Goal: Information Seeking & Learning: Learn about a topic

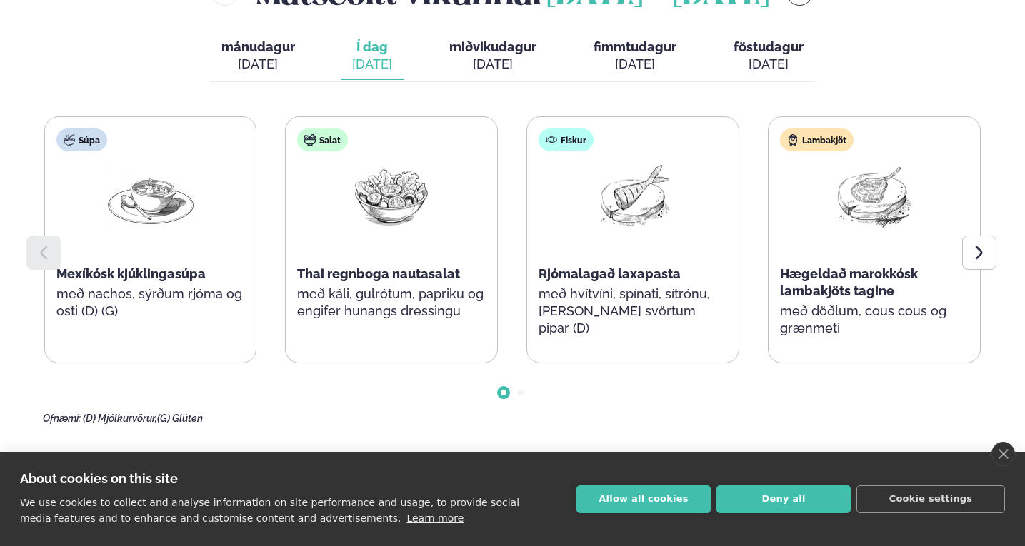
scroll to position [675, 0]
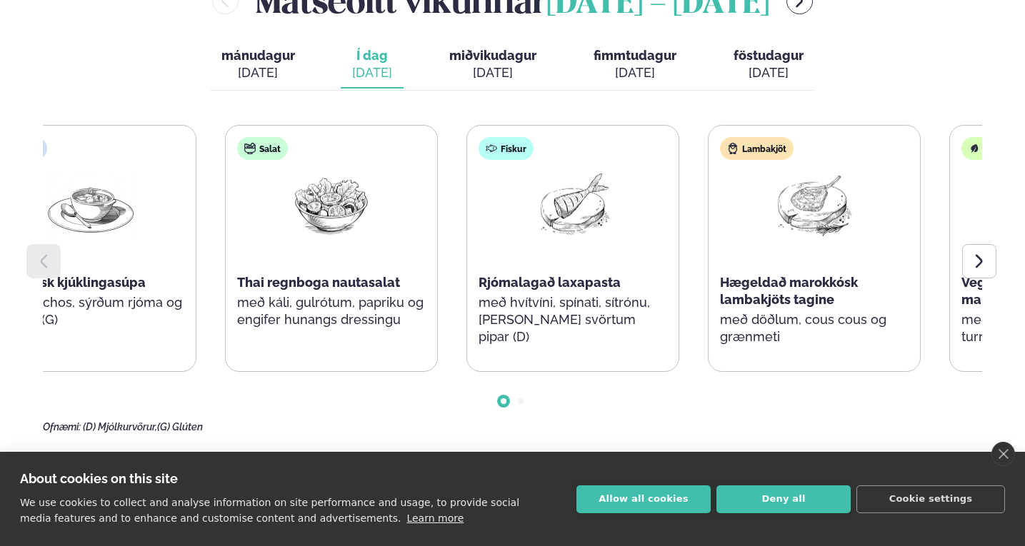
click at [853, 295] on div "Hægeldað marokkósk lambakjöts tagine" at bounding box center [814, 291] width 189 height 34
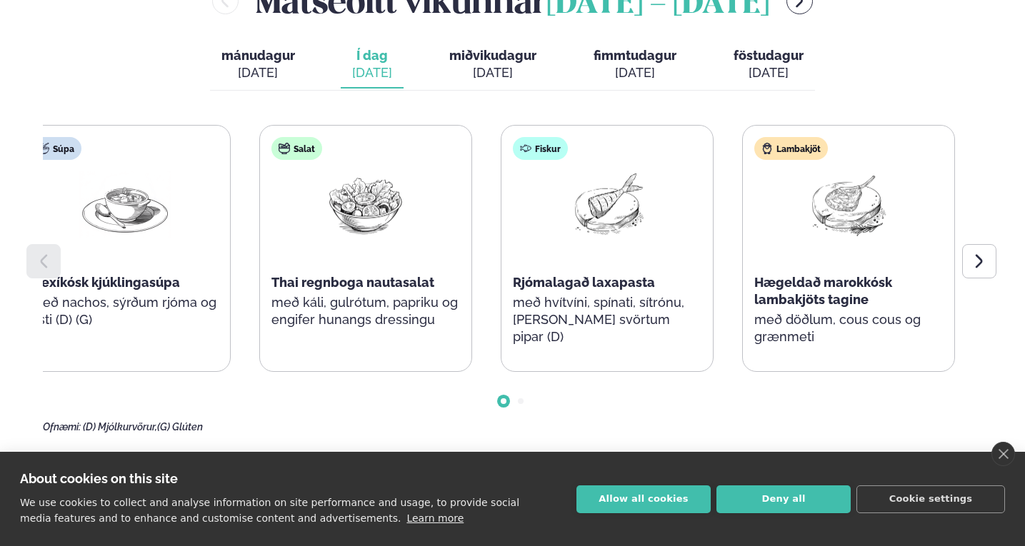
click at [866, 296] on span "Hægeldað marokkósk lambakjöts tagine" at bounding box center [823, 291] width 138 height 32
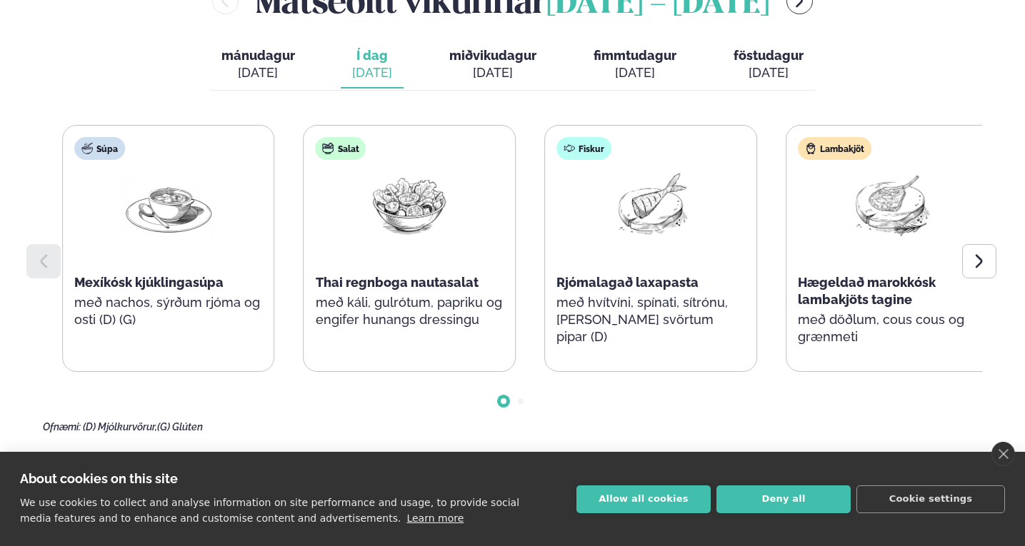
click at [888, 301] on span "Hægeldað marokkósk lambakjöts tagine" at bounding box center [867, 291] width 138 height 32
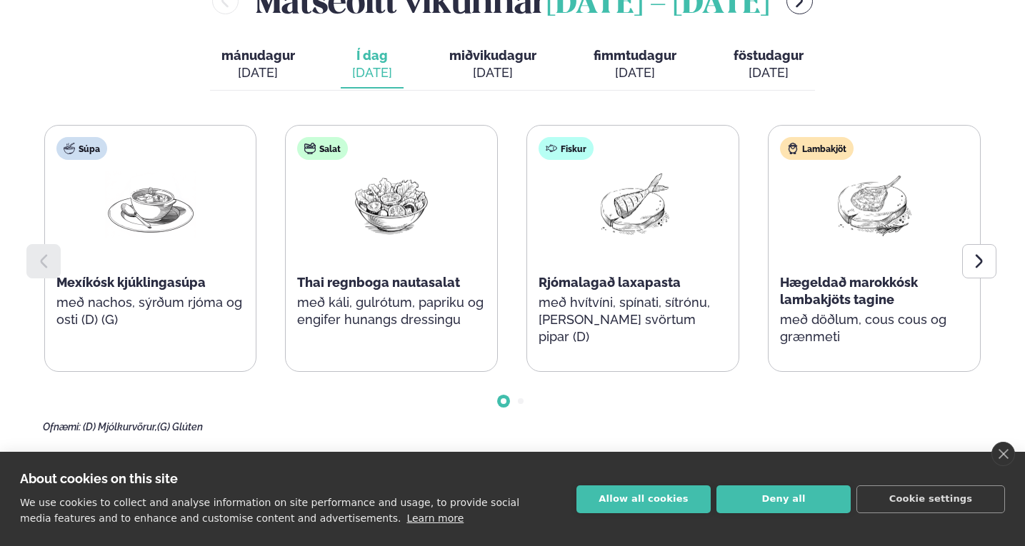
click at [884, 301] on span "Hægeldað marokkósk lambakjöts tagine" at bounding box center [849, 291] width 138 height 32
click at [874, 303] on span "Hægeldað marokkósk lambakjöts tagine" at bounding box center [849, 291] width 138 height 32
click at [875, 303] on span "Hægeldað marokkósk lambakjöts tagine" at bounding box center [849, 291] width 138 height 32
click at [820, 149] on div "Lambakjöt" at bounding box center [817, 148] width 74 height 23
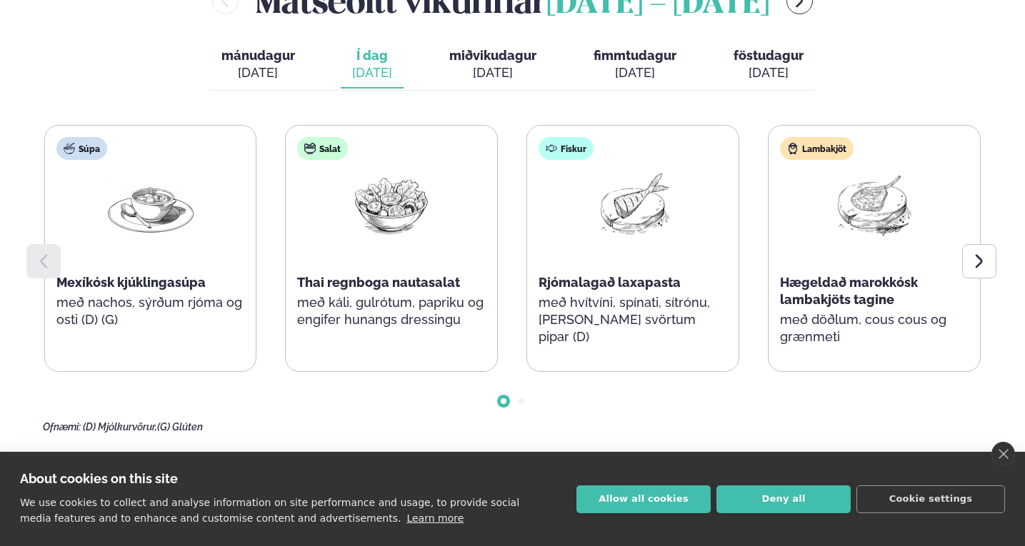
click at [641, 78] on div "[DATE]" at bounding box center [635, 72] width 83 height 17
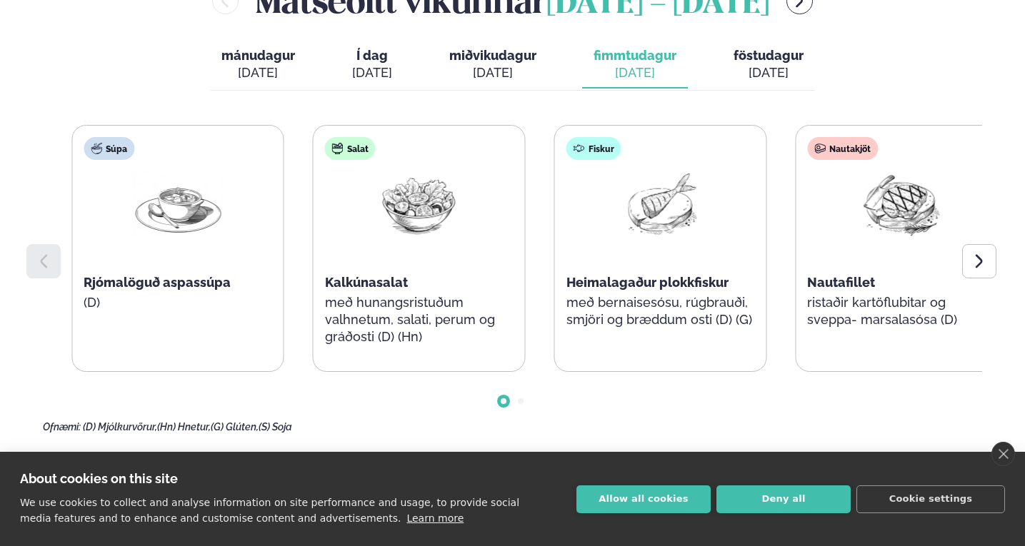
click at [846, 291] on div "Nautakjöt Nautafillet ristaðir kartöflubitar og sveppa- marsalasósa (D)" at bounding box center [901, 240] width 211 height 229
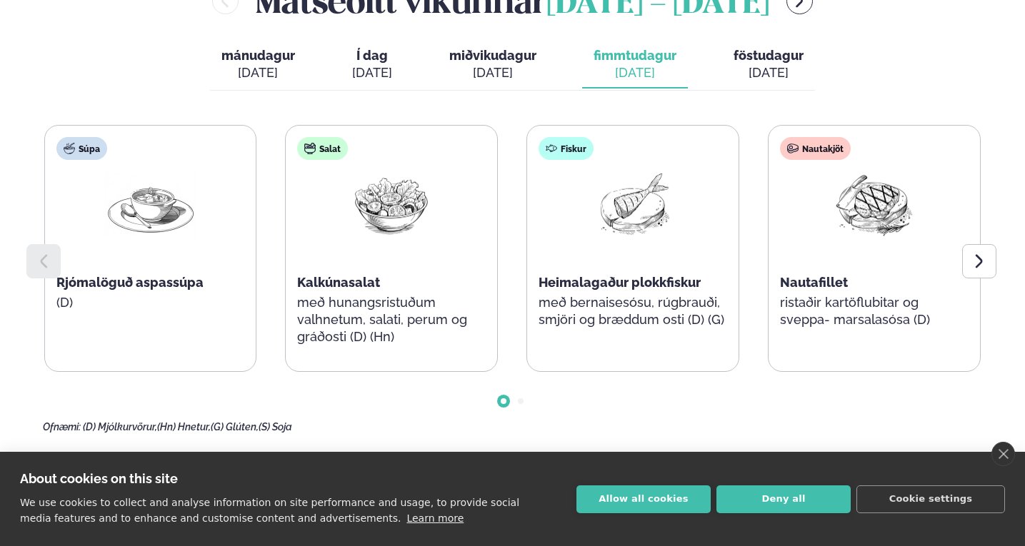
click at [504, 69] on div "[DATE]" at bounding box center [492, 72] width 87 height 17
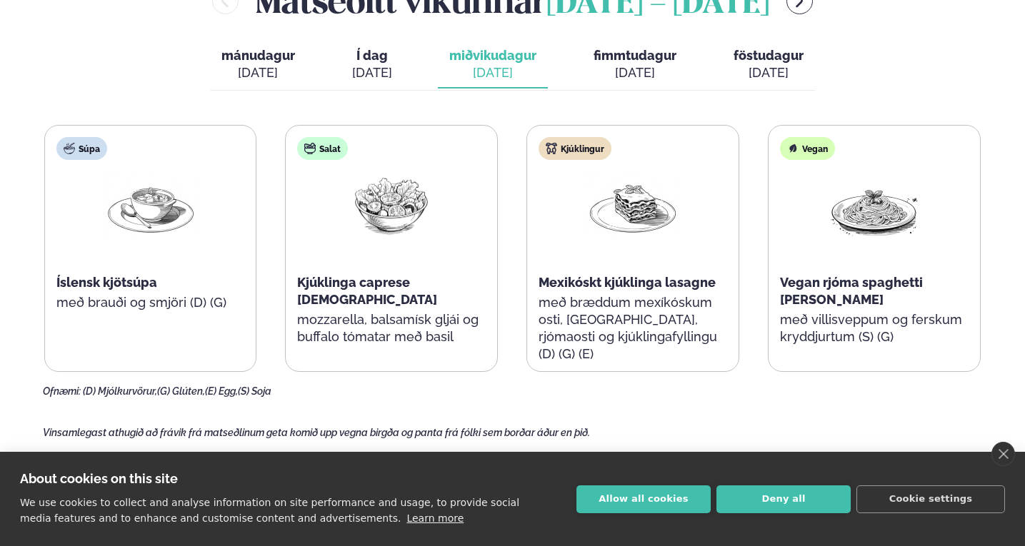
click at [753, 59] on span "föstudagur" at bounding box center [768, 55] width 70 height 15
